Goal: Entertainment & Leisure: Browse casually

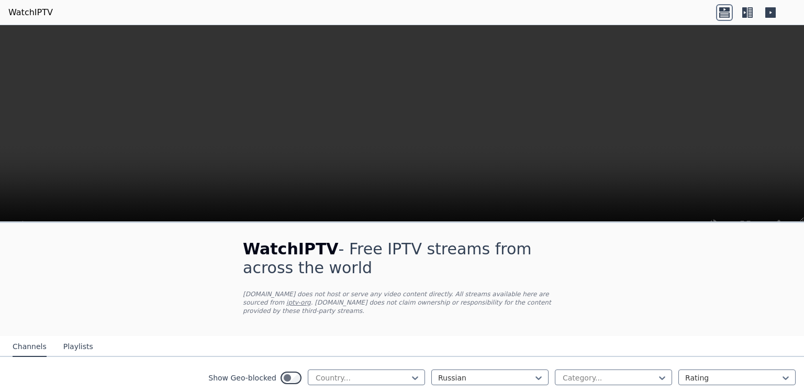
scroll to position [196, 0]
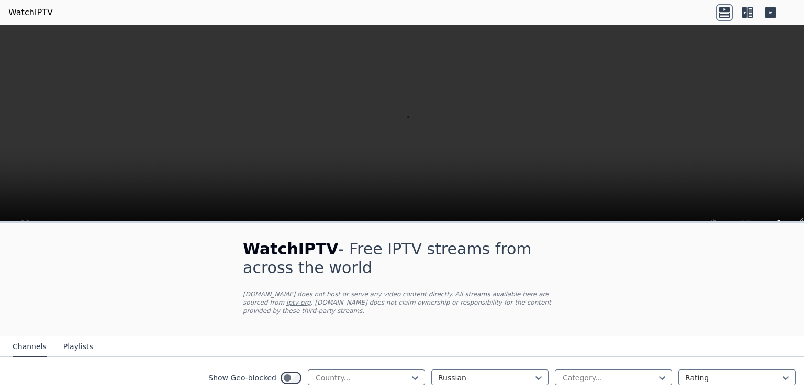
scroll to position [1010, 0]
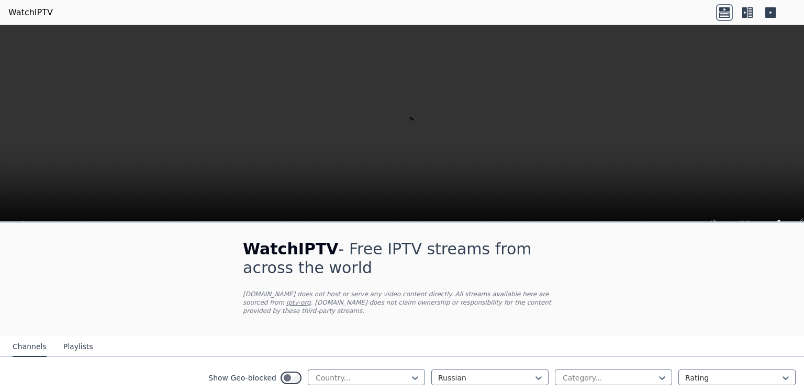
scroll to position [327, 0]
click at [593, 373] on div at bounding box center [609, 378] width 95 height 10
click at [666, 373] on icon at bounding box center [662, 378] width 10 height 10
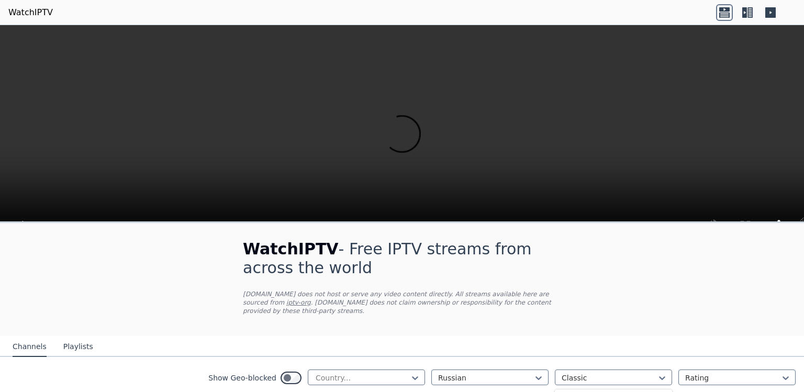
click at [666, 373] on icon at bounding box center [662, 378] width 10 height 10
click at [576, 386] on div "Culture" at bounding box center [613, 395] width 117 height 19
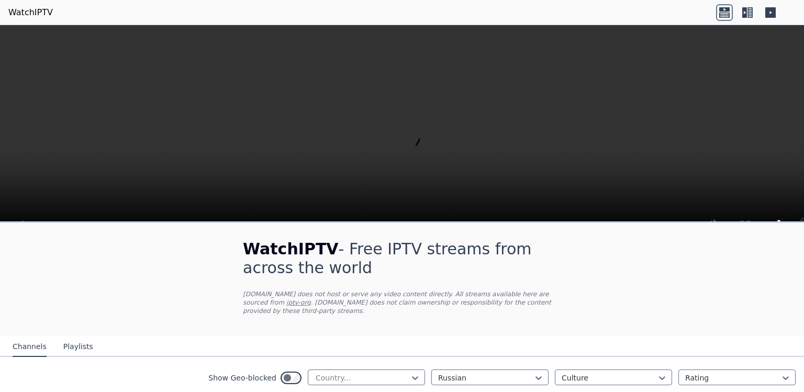
scroll to position [241, 0]
click at [662, 376] on icon at bounding box center [662, 378] width 6 height 4
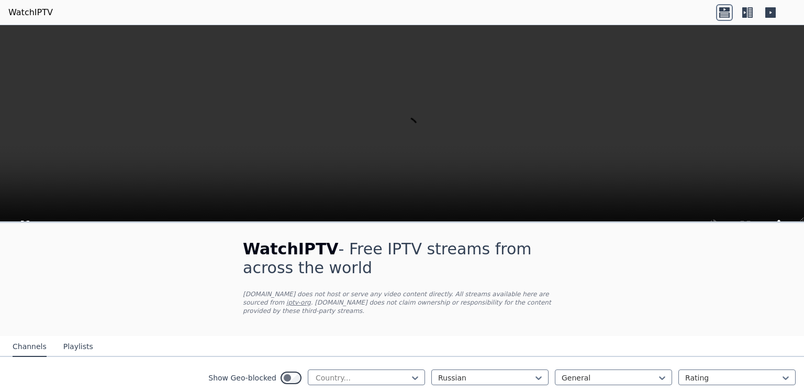
scroll to position [214, 0]
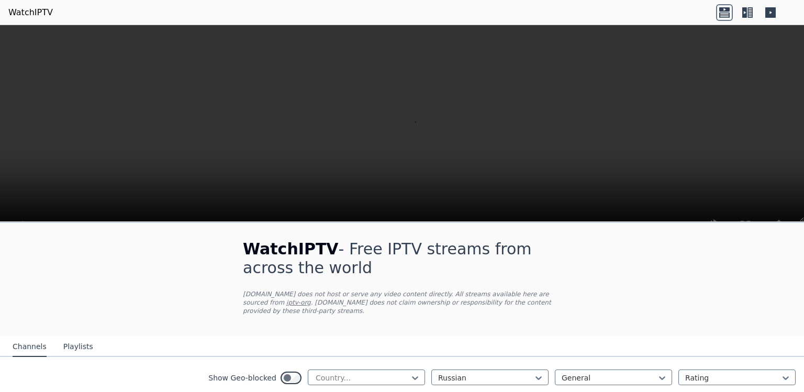
scroll to position [1290, 0]
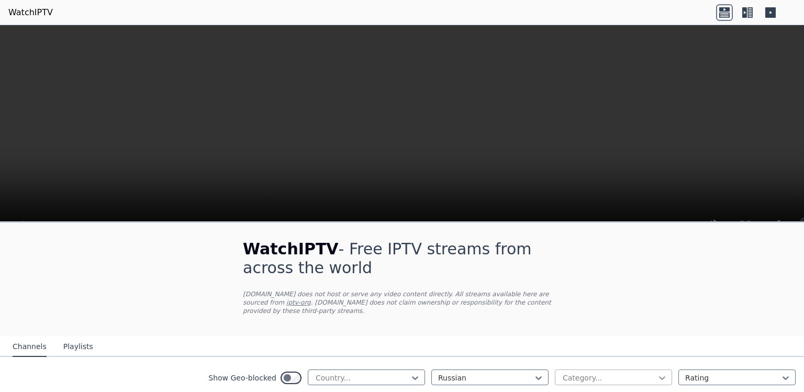
click at [666, 373] on icon at bounding box center [662, 378] width 10 height 10
click at [662, 373] on icon at bounding box center [662, 378] width 10 height 10
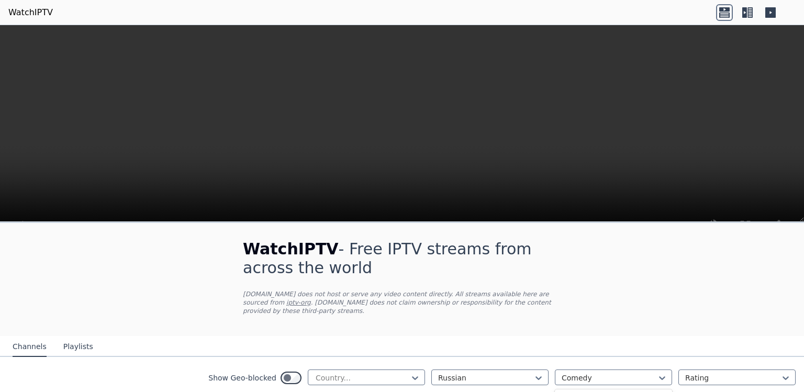
scroll to position [133, 0]
click at [663, 373] on div at bounding box center [662, 378] width 10 height 10
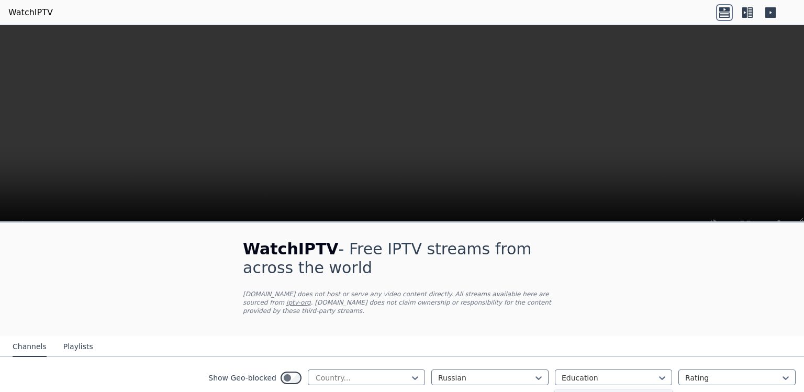
click at [572, 375] on div "Lifestyle" at bounding box center [613, 384] width 117 height 19
click at [665, 373] on icon at bounding box center [662, 378] width 10 height 10
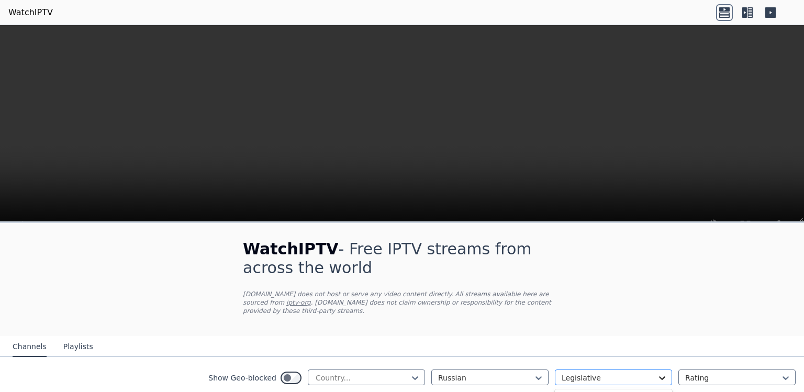
click at [665, 373] on icon at bounding box center [662, 378] width 10 height 10
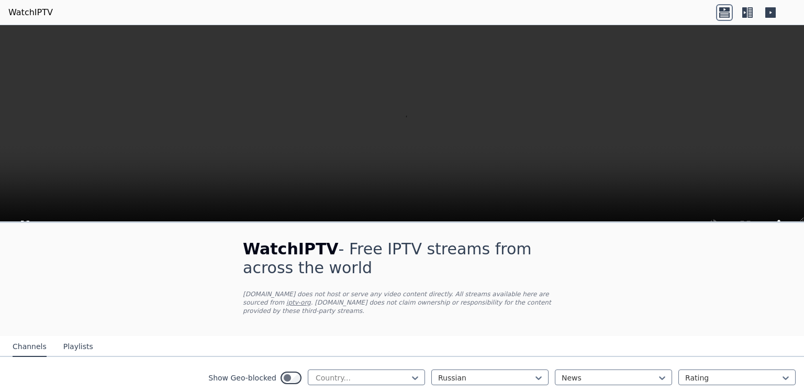
scroll to position [707, 0]
click at [535, 373] on icon at bounding box center [539, 378] width 10 height 10
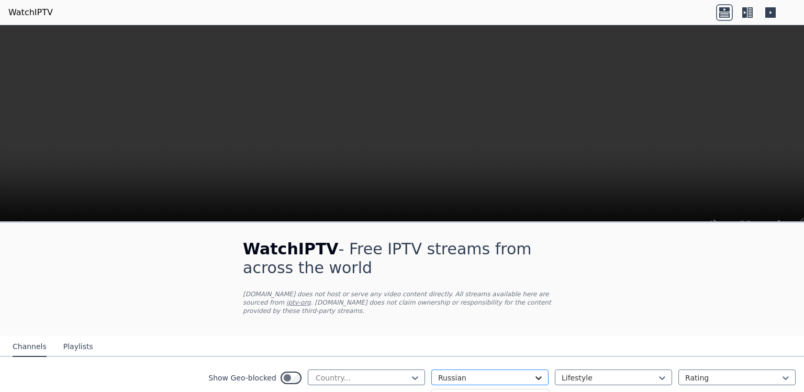
scroll to position [19, 0]
click at [460, 373] on div at bounding box center [485, 378] width 95 height 10
click at [415, 373] on icon at bounding box center [415, 378] width 10 height 10
click at [534, 373] on icon at bounding box center [539, 378] width 10 height 10
click at [660, 376] on icon at bounding box center [662, 378] width 6 height 4
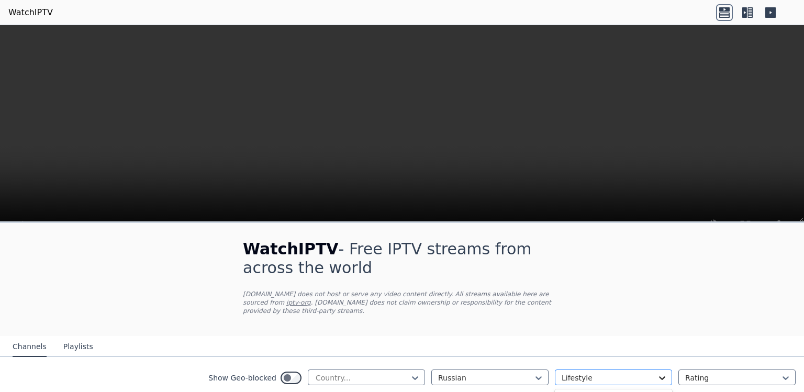
scroll to position [165, 0]
click at [624, 377] on div "Documentary" at bounding box center [613, 386] width 117 height 19
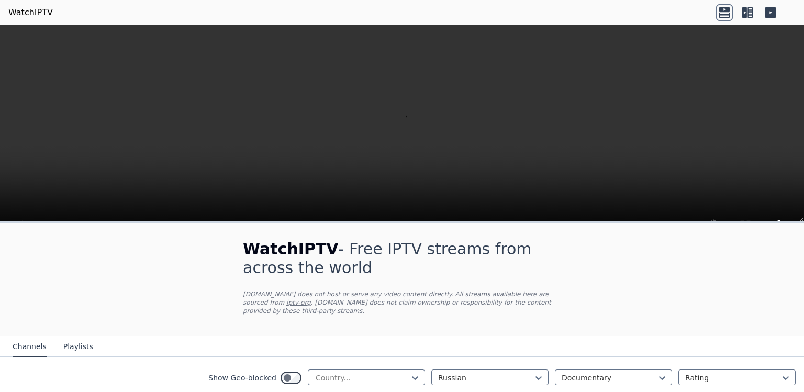
scroll to position [319, 0]
